Goal: Task Accomplishment & Management: Manage account settings

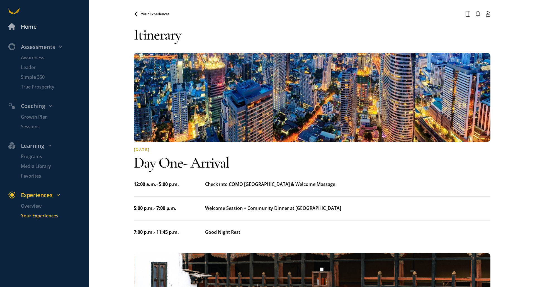
drag, startPoint x: 0, startPoint y: 0, endPoint x: 83, endPoint y: 23, distance: 86.4
click at [83, 23] on div "Home" at bounding box center [47, 26] width 79 height 9
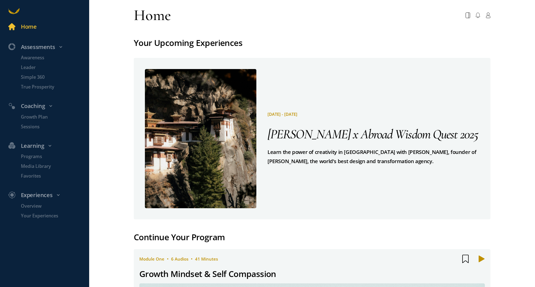
click at [297, 113] on span "[DATE] - [DATE]" at bounding box center [282, 114] width 30 height 6
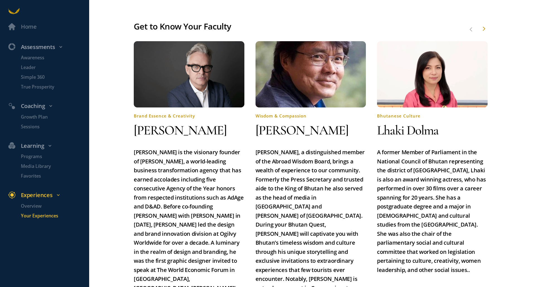
scroll to position [429, 0]
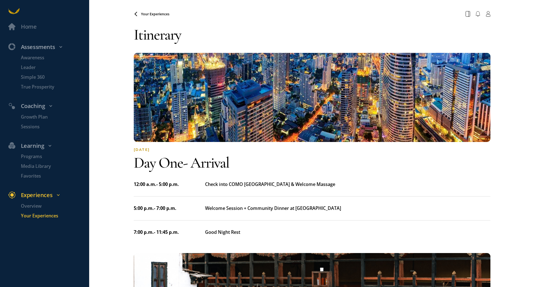
drag, startPoint x: 279, startPoint y: 100, endPoint x: 245, endPoint y: 112, distance: 35.7
click at [245, 112] on img at bounding box center [312, 97] width 357 height 89
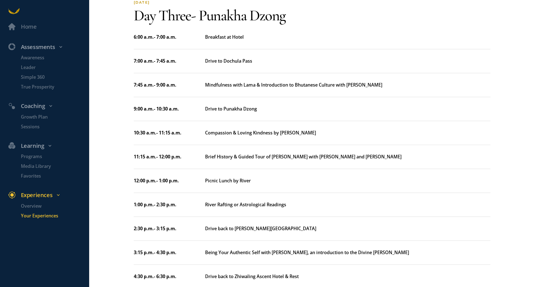
scroll to position [740, 0]
